Goal: Find specific page/section: Find specific page/section

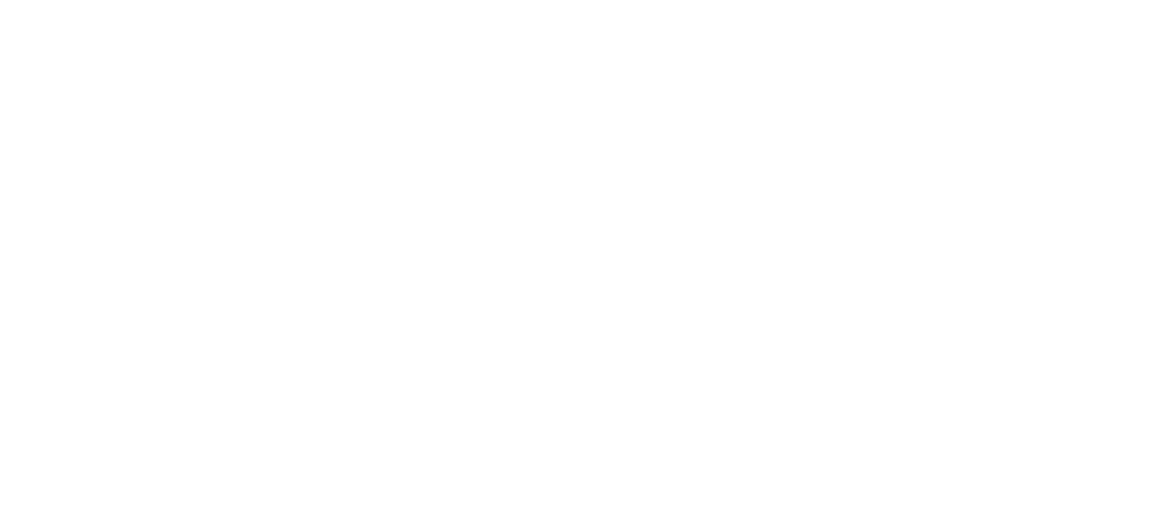
scroll to position [1368, 0]
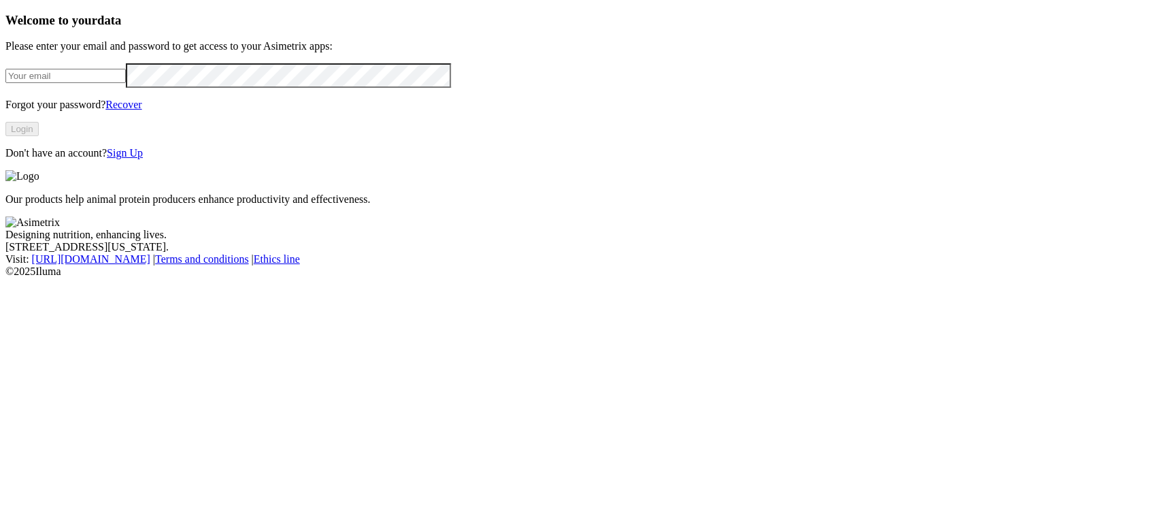
type input "[PERSON_NAME][EMAIL_ADDRESS][PERSON_NAME][DOMAIN_NAME]"
click at [39, 136] on button "Login" at bounding box center [21, 129] width 33 height 14
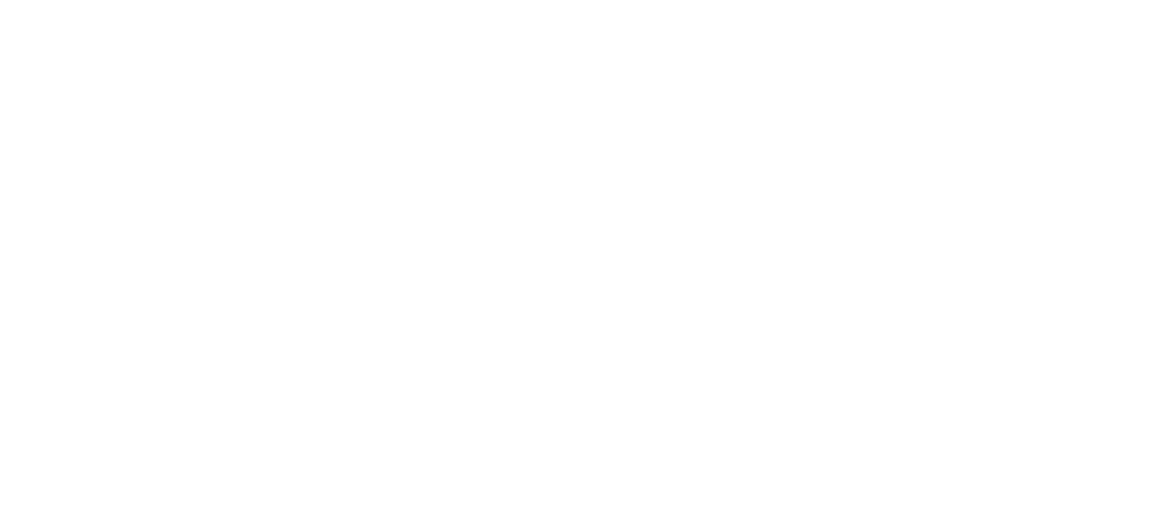
click at [886, 22] on div at bounding box center [585, 265] width 1161 height 531
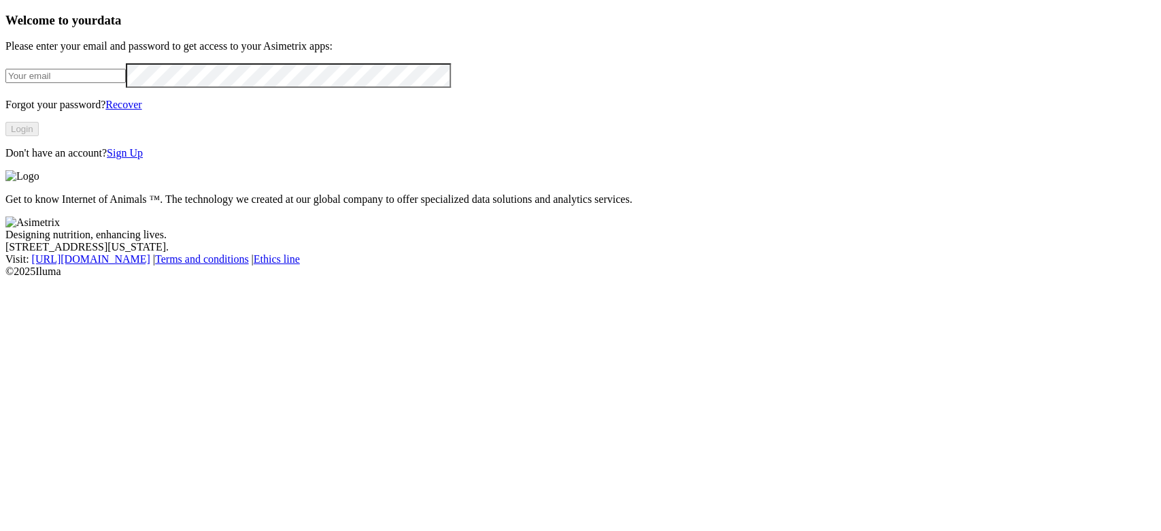
type input "[PERSON_NAME][EMAIL_ADDRESS][PERSON_NAME][DOMAIN_NAME]"
click at [39, 136] on button "Login" at bounding box center [21, 129] width 33 height 14
